Goal: Check status: Check status

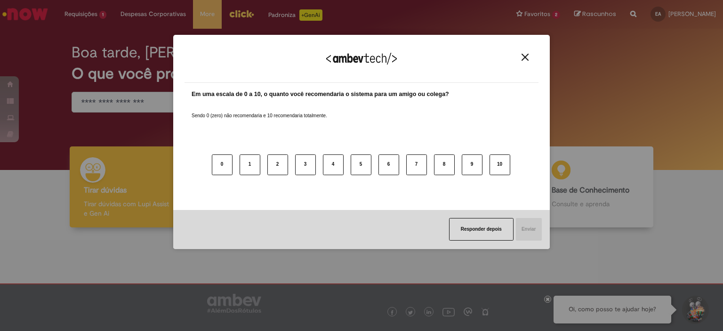
click at [526, 60] on img "Close" at bounding box center [524, 57] width 7 height 7
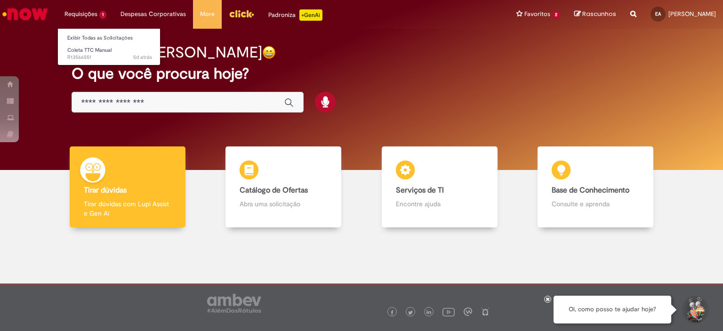
click at [91, 15] on li "Requisições 1 Exibir Todas as Solicitações Coleta TTC Manual 5d atrás 5 dias at…" at bounding box center [85, 14] width 56 height 28
click at [102, 55] on span "5d atrás 5 dias atrás R13566551" at bounding box center [109, 58] width 85 height 8
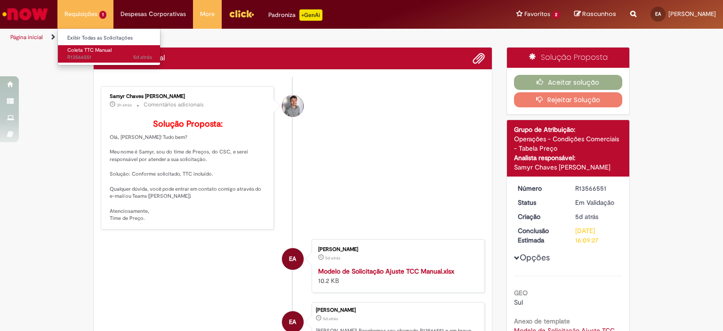
click at [102, 55] on span "5d atrás 5 dias atrás R13566551" at bounding box center [109, 58] width 85 height 8
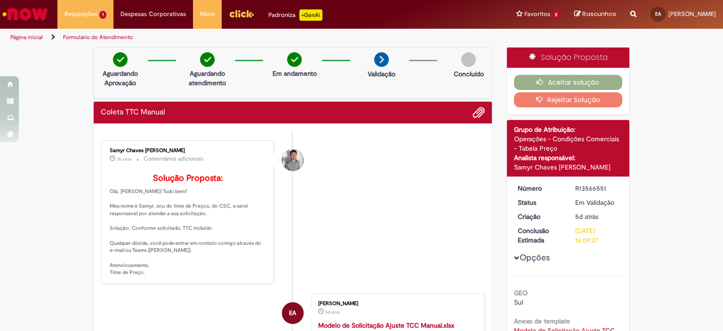
click at [4, 241] on div "Verificar Código de Barras Aguardando Aprovação Aguardando atendimento Em andam…" at bounding box center [361, 267] width 723 height 441
click at [3, 247] on div "Verificar Código de Barras Aguardando Aprovação Aguardando atendimento Em andam…" at bounding box center [361, 267] width 723 height 441
click at [557, 79] on button "Aceitar solução" at bounding box center [568, 82] width 109 height 15
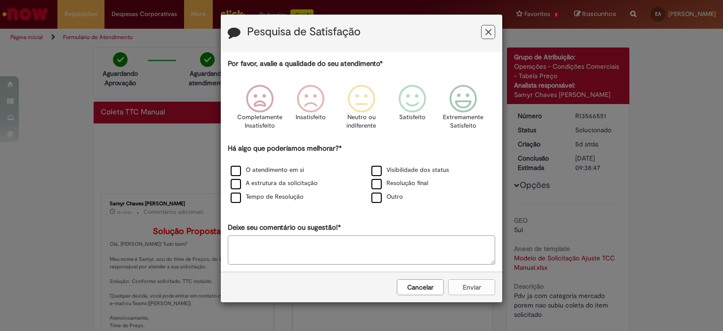
click at [490, 32] on icon "Feedback" at bounding box center [488, 32] width 6 height 10
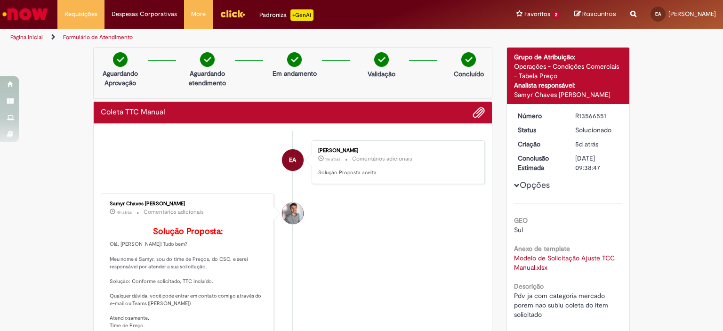
click at [36, 31] on li "Página inicial" at bounding box center [33, 37] width 52 height 17
click at [44, 34] on icon "Trilhas de página" at bounding box center [49, 37] width 11 height 6
click at [51, 36] on icon "Trilhas de página" at bounding box center [49, 37] width 11 height 6
click at [36, 7] on img "Ir para a Homepage" at bounding box center [25, 14] width 48 height 19
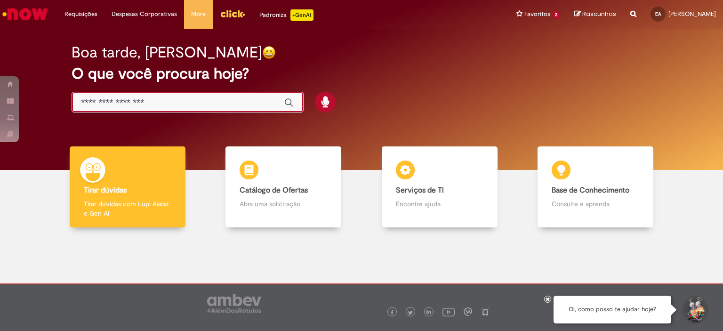
click at [185, 103] on input "Basta digitar aqui" at bounding box center [177, 102] width 193 height 11
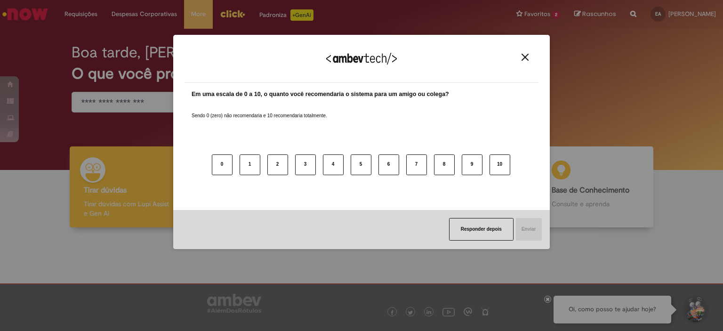
click at [526, 63] on div "Agradecemos seu feedback!" at bounding box center [361, 64] width 354 height 37
click at [527, 55] on img "Close" at bounding box center [524, 57] width 7 height 7
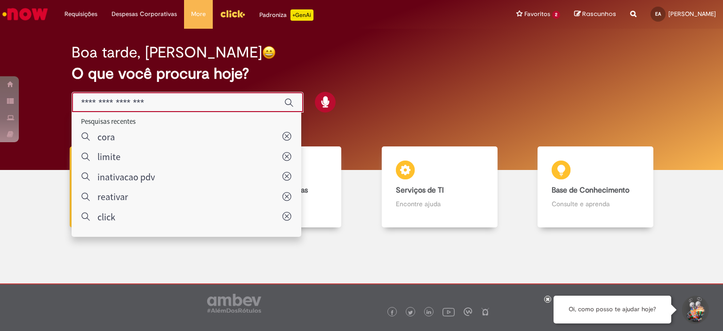
click at [203, 103] on input "Basta digitar aqui" at bounding box center [177, 102] width 193 height 11
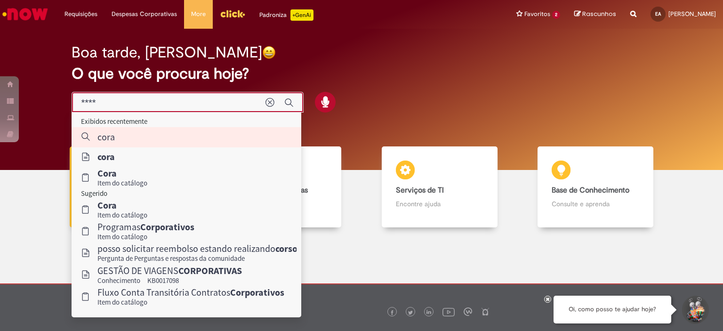
type input "***"
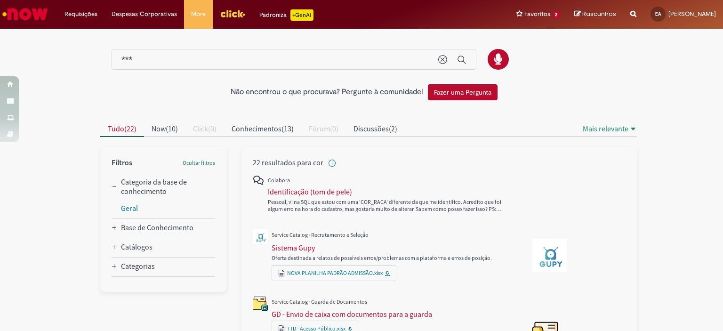
click at [650, 17] on div "EA" at bounding box center [657, 14] width 15 height 15
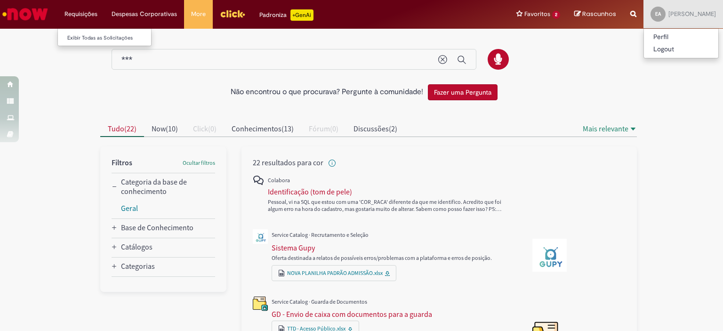
click at [83, 9] on li "Requisições Exibir Todas as Solicitações" at bounding box center [80, 14] width 47 height 28
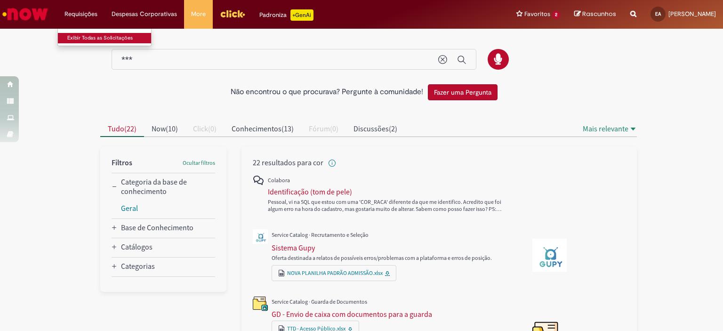
click at [90, 40] on link "Exibir Todas as Solicitações" at bounding box center [109, 38] width 103 height 10
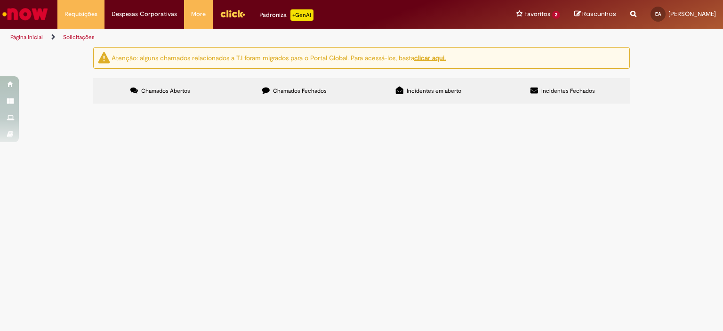
click at [312, 97] on label "Chamados Fechados" at bounding box center [294, 90] width 134 height 25
click at [544, 91] on span "Incidentes Fechados" at bounding box center [568, 91] width 54 height 8
